Goal: Find specific page/section: Find specific page/section

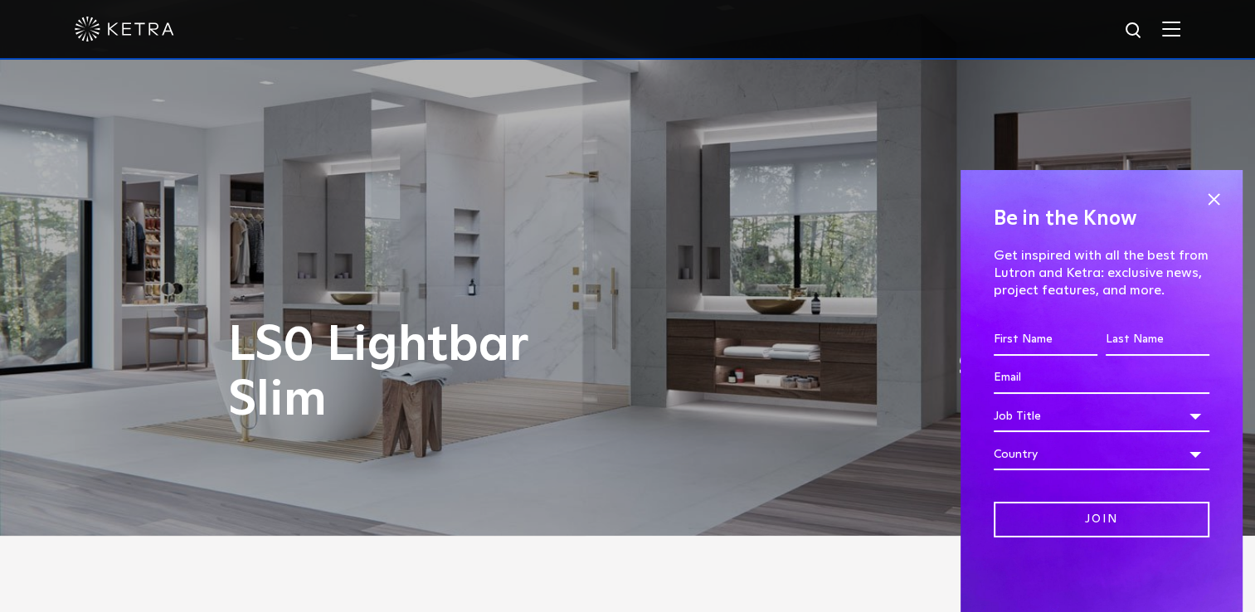
scroll to position [166, 0]
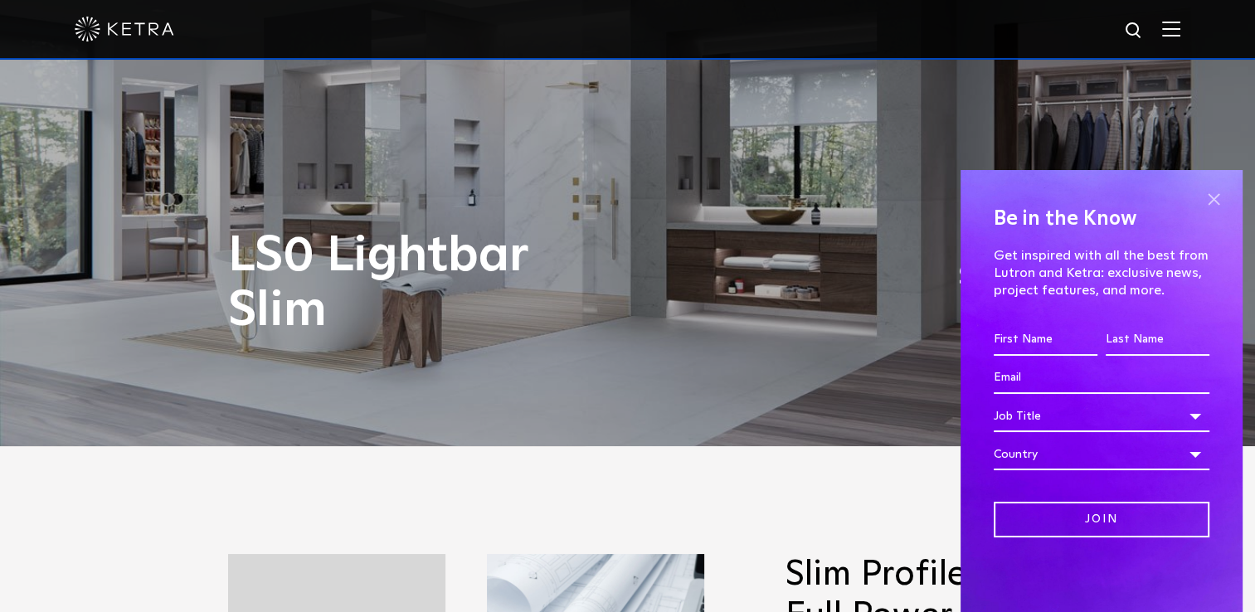
click at [1217, 194] on span at bounding box center [1213, 199] width 25 height 25
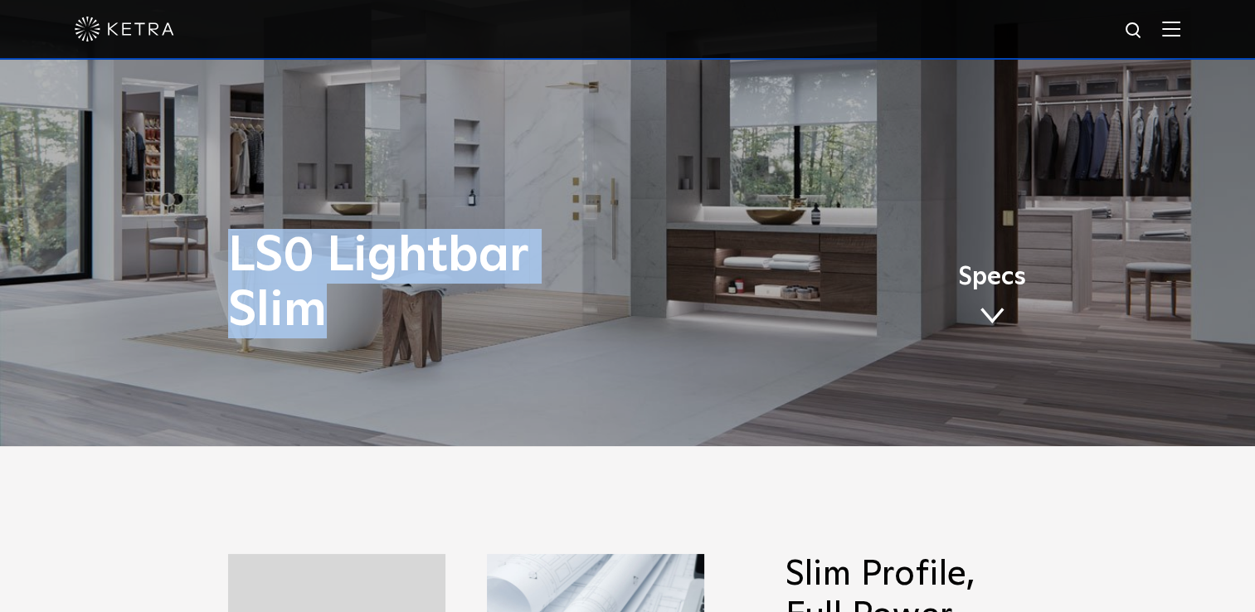
drag, startPoint x: 330, startPoint y: 310, endPoint x: 239, endPoint y: 246, distance: 111.3
click at [239, 246] on h1 "LS0 Lightbar Slim" at bounding box center [462, 283] width 468 height 109
copy h1 "LS0 Lightbar Slim"
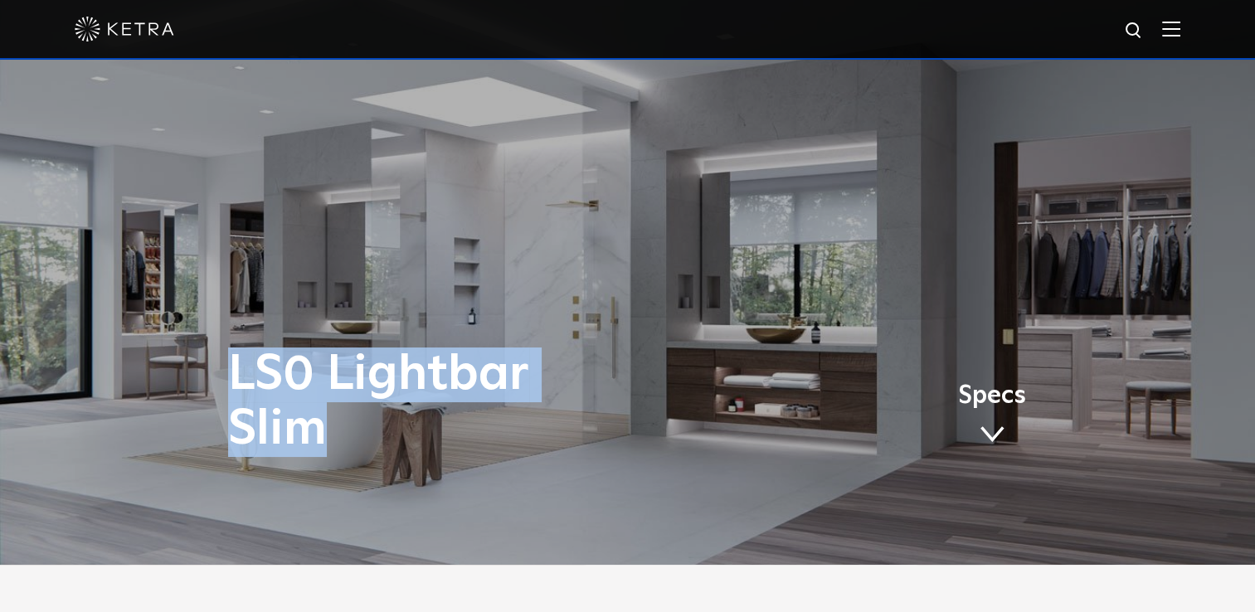
scroll to position [0, 0]
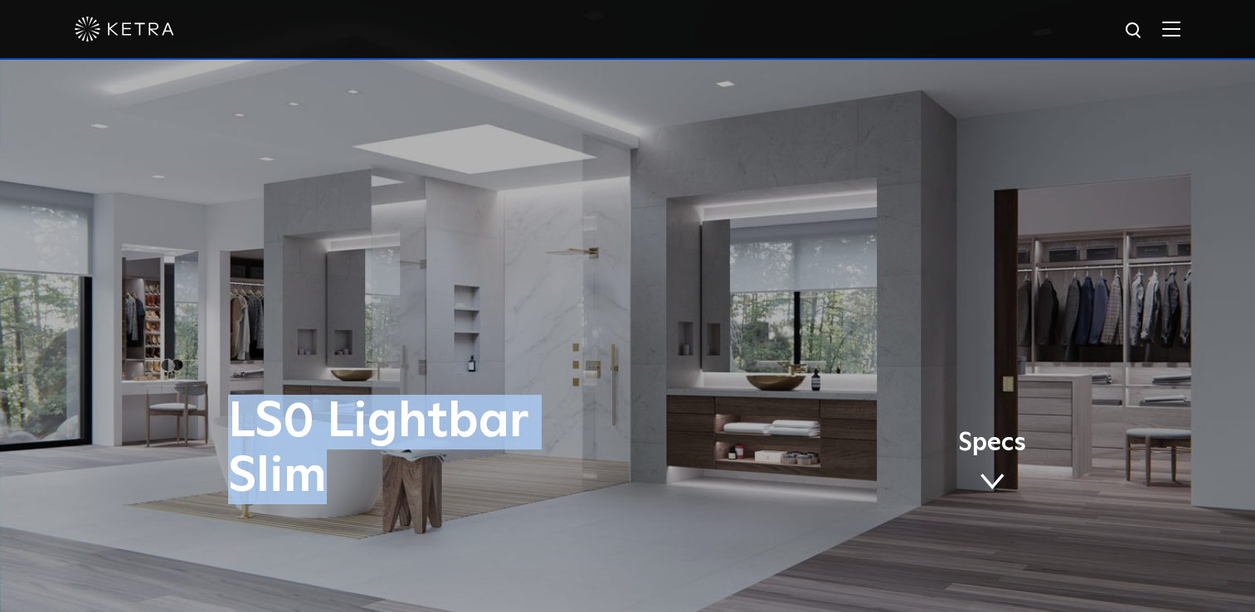
click at [1144, 25] on img at bounding box center [1133, 31] width 21 height 21
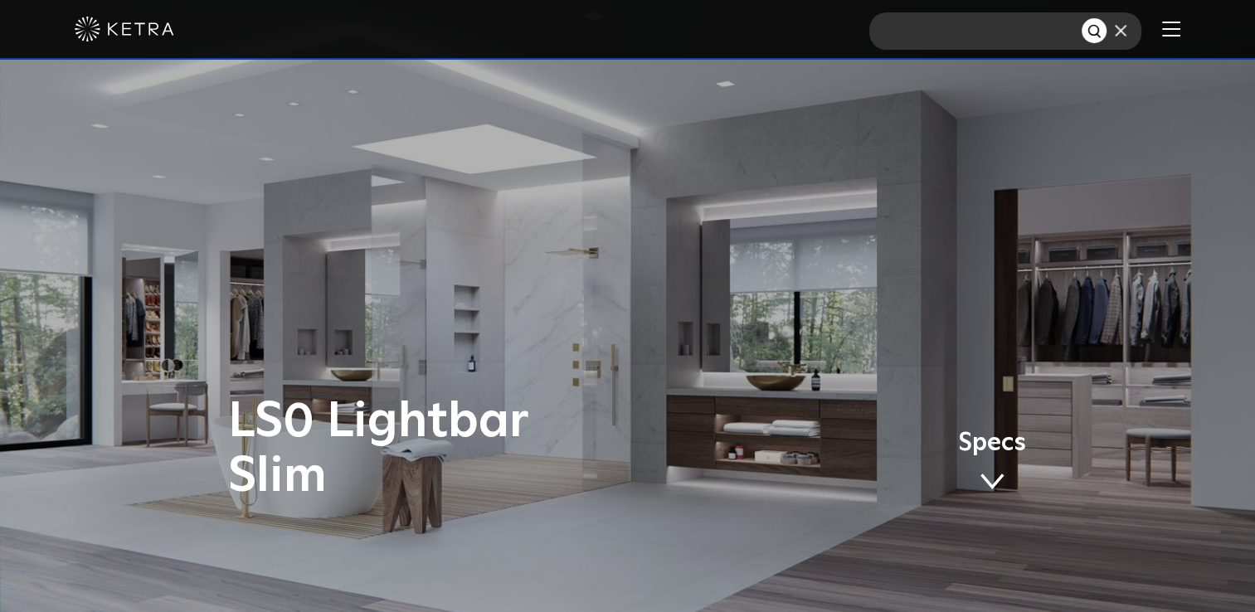
paste input "LS0 Lightbar Slim"
type input "LS0 Lightbar Slim"
click at [1104, 28] on img "Search" at bounding box center [1094, 31] width 17 height 17
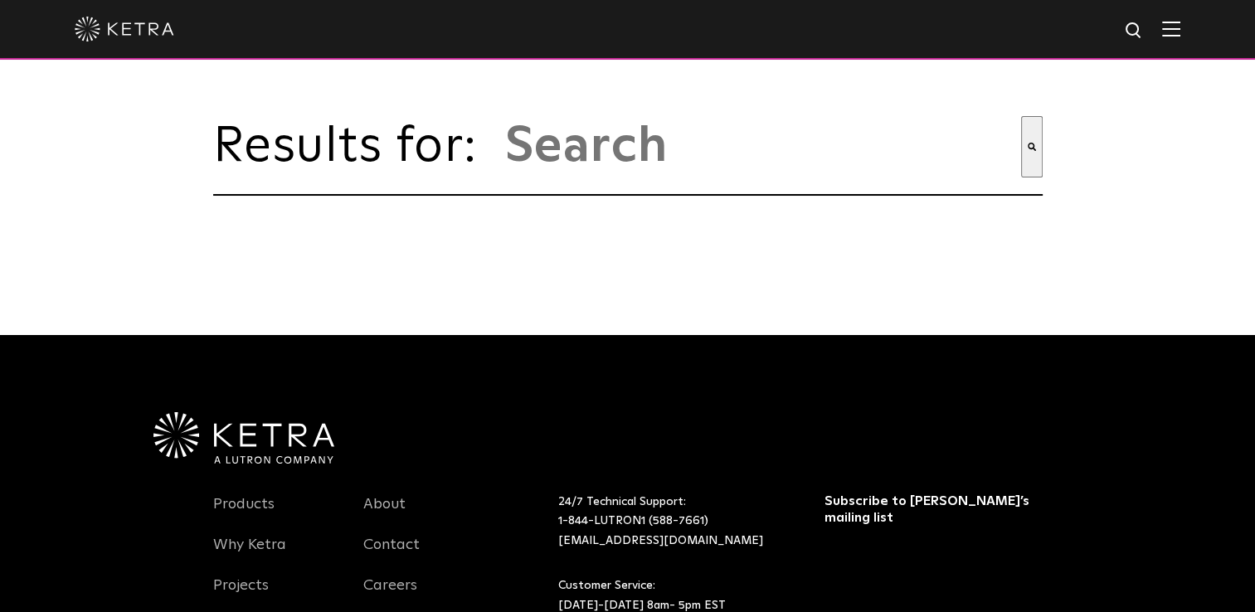
type input "ls0 lightbar slim"
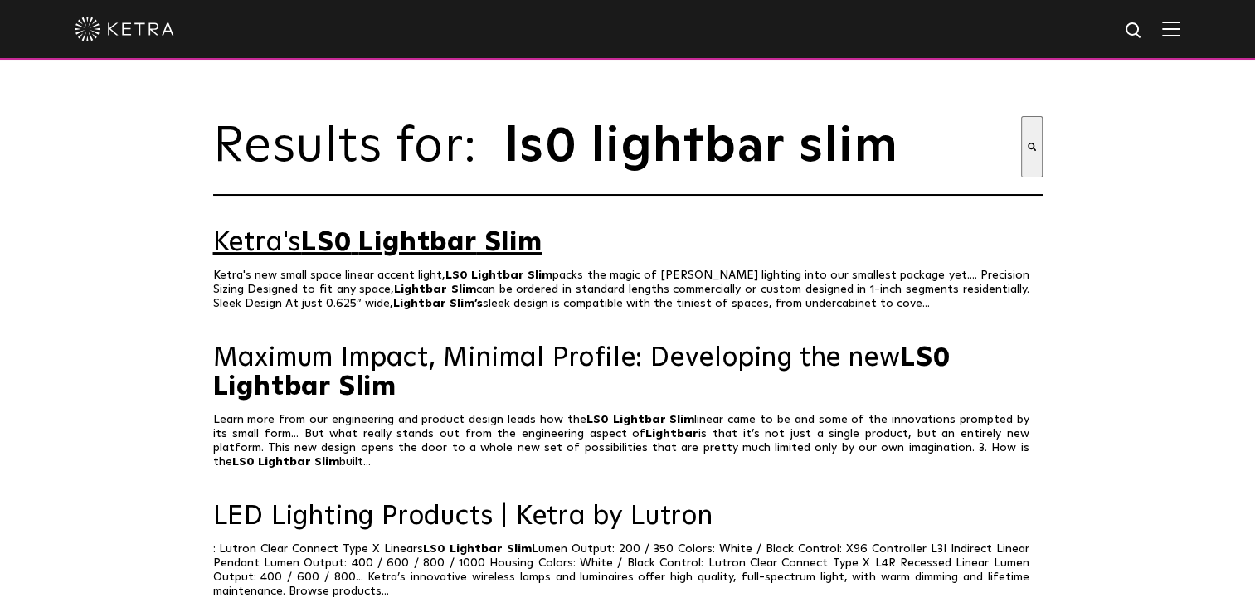
click at [461, 254] on span "Lightbar" at bounding box center [417, 243] width 118 height 27
